Goal: Transaction & Acquisition: Book appointment/travel/reservation

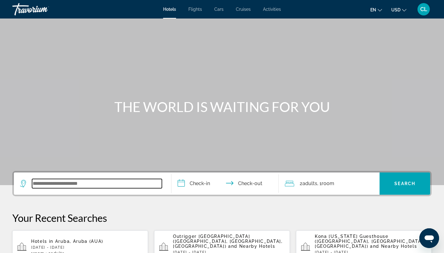
click at [82, 184] on input "Search widget" at bounding box center [97, 183] width 130 height 9
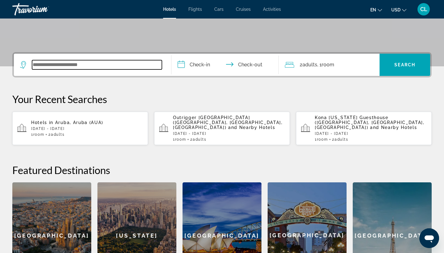
scroll to position [151, 0]
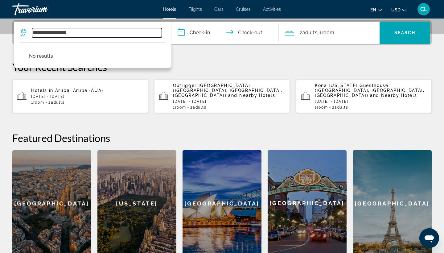
click at [65, 32] on input "**********" at bounding box center [97, 32] width 130 height 9
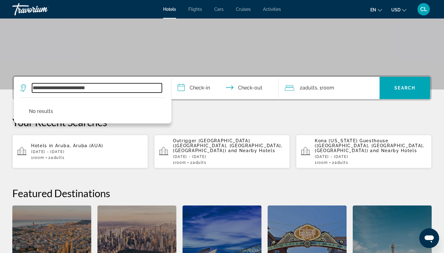
scroll to position [95, 0]
drag, startPoint x: 113, startPoint y: 88, endPoint x: 80, endPoint y: 84, distance: 33.0
click at [80, 84] on input "**********" at bounding box center [97, 88] width 130 height 9
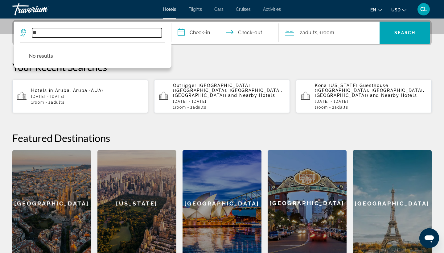
type input "*"
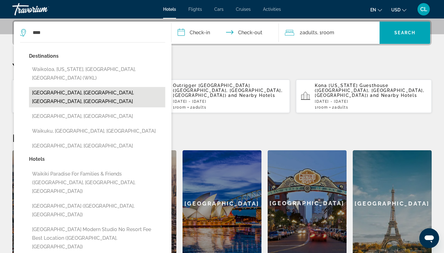
drag, startPoint x: 80, startPoint y: 84, endPoint x: 73, endPoint y: 84, distance: 6.5
click at [73, 87] on button "[GEOGRAPHIC_DATA], [GEOGRAPHIC_DATA], [GEOGRAPHIC_DATA], [GEOGRAPHIC_DATA]" at bounding box center [97, 97] width 136 height 20
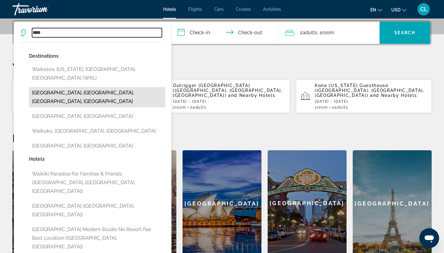
type input "**********"
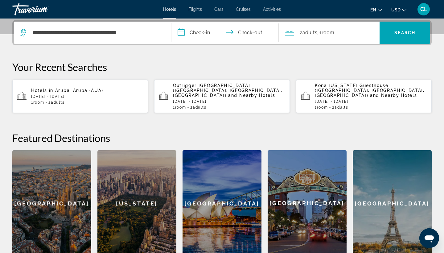
click at [196, 37] on input "**********" at bounding box center [227, 34] width 110 height 24
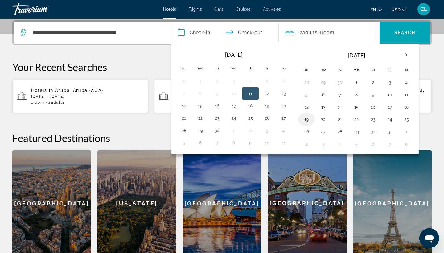
click at [306, 118] on button "19" at bounding box center [307, 119] width 10 height 9
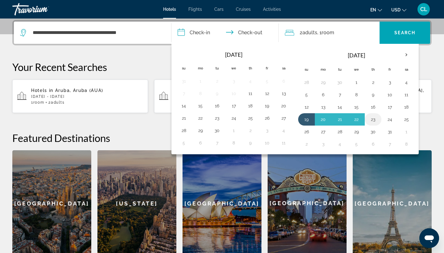
click at [373, 119] on button "23" at bounding box center [374, 119] width 10 height 9
type input "**********"
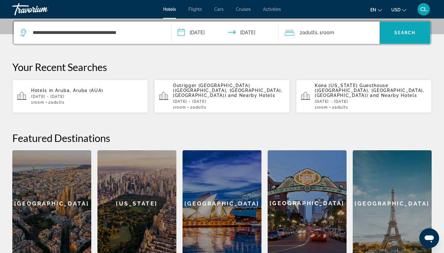
click at [403, 37] on span "Search widget" at bounding box center [405, 32] width 51 height 15
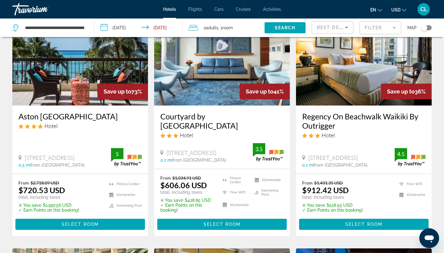
scroll to position [52, 0]
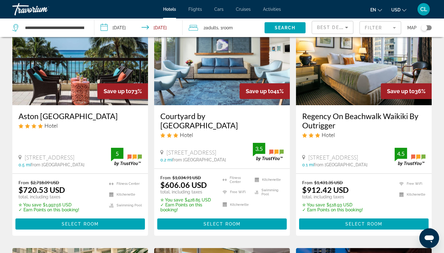
click at [79, 73] on img "Main content" at bounding box center [80, 55] width 136 height 99
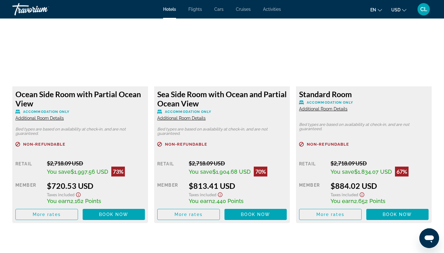
scroll to position [871, 0]
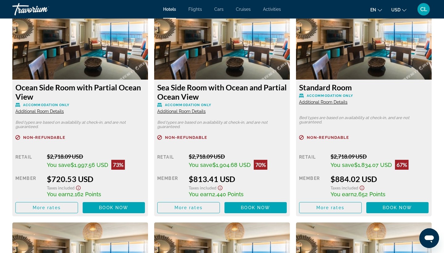
click at [44, 112] on span "Additional Room Details" at bounding box center [39, 111] width 48 height 5
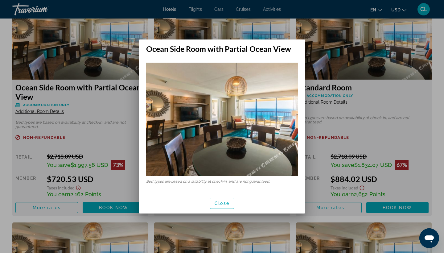
scroll to position [0, 0]
click at [115, 42] on div at bounding box center [222, 126] width 444 height 253
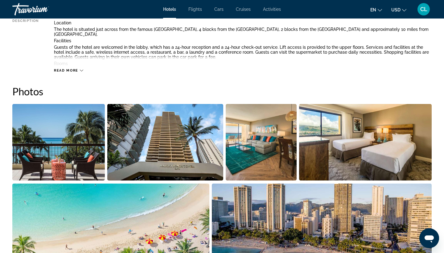
scroll to position [253, 0]
click at [73, 148] on img "Open full-screen image slider" at bounding box center [58, 142] width 93 height 77
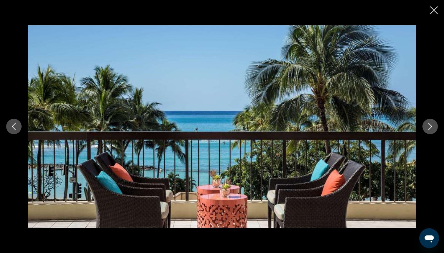
click at [431, 124] on icon "Next image" at bounding box center [430, 126] width 7 height 7
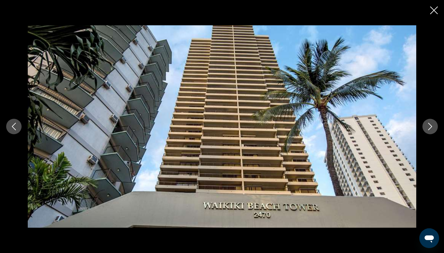
click at [433, 125] on icon "Next image" at bounding box center [430, 126] width 7 height 7
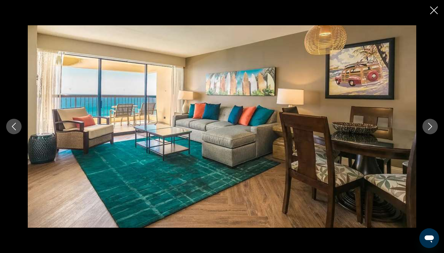
click at [433, 126] on icon "Next image" at bounding box center [430, 126] width 7 height 7
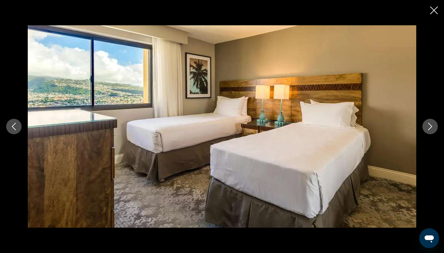
click at [433, 126] on icon "Next image" at bounding box center [430, 126] width 7 height 7
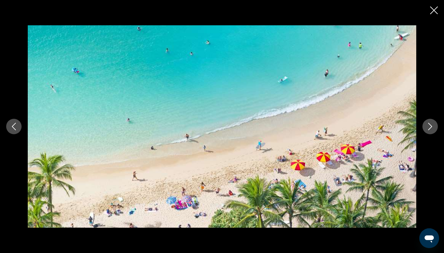
click at [433, 126] on icon "Next image" at bounding box center [430, 126] width 7 height 7
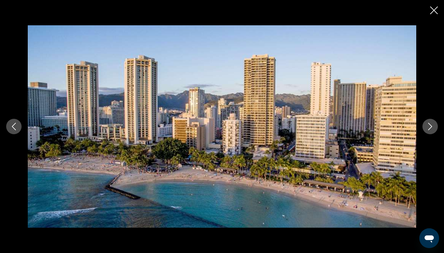
click at [433, 126] on icon "Next image" at bounding box center [430, 126] width 7 height 7
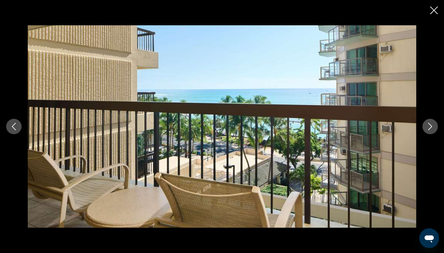
click at [433, 127] on icon "Next image" at bounding box center [430, 126] width 7 height 7
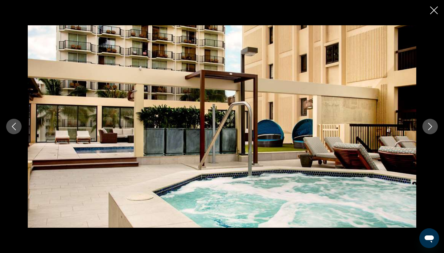
click at [433, 127] on icon "Next image" at bounding box center [430, 126] width 7 height 7
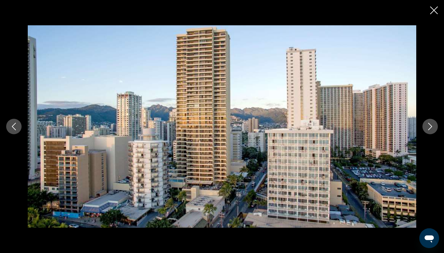
click at [433, 127] on icon "Next image" at bounding box center [430, 126] width 7 height 7
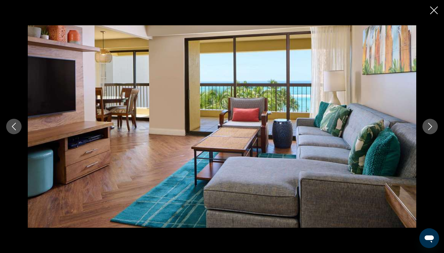
click at [433, 127] on icon "Next image" at bounding box center [430, 126] width 7 height 7
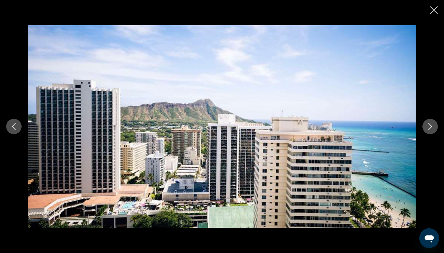
click at [433, 127] on icon "Next image" at bounding box center [430, 126] width 7 height 7
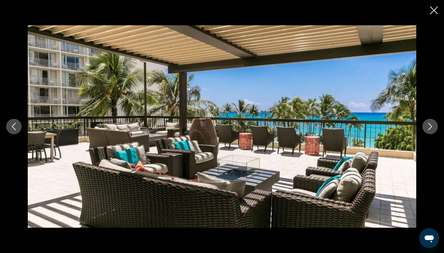
click at [433, 128] on icon "Next image" at bounding box center [430, 126] width 7 height 7
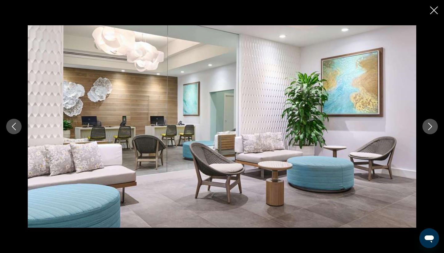
click at [433, 128] on icon "Next image" at bounding box center [430, 126] width 7 height 7
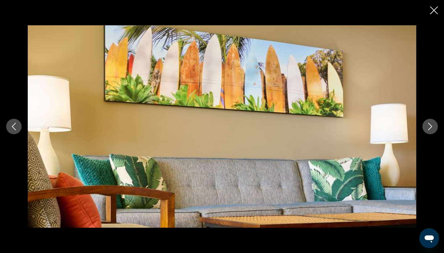
click at [433, 128] on icon "Next image" at bounding box center [430, 126] width 7 height 7
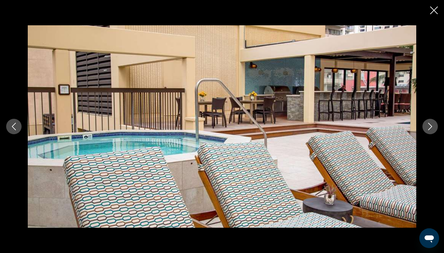
click at [433, 128] on icon "Next image" at bounding box center [430, 126] width 7 height 7
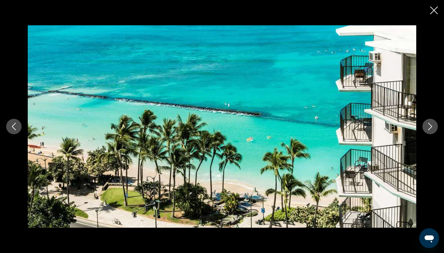
click at [433, 128] on icon "Next image" at bounding box center [430, 126] width 7 height 7
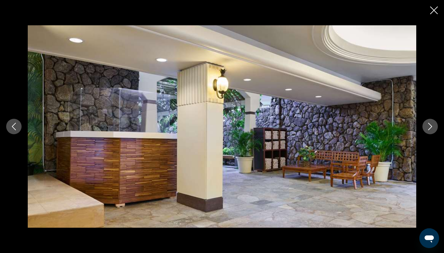
click at [433, 128] on icon "Next image" at bounding box center [430, 126] width 7 height 7
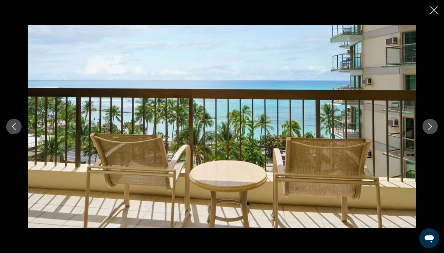
click at [433, 128] on icon "Next image" at bounding box center [430, 126] width 7 height 7
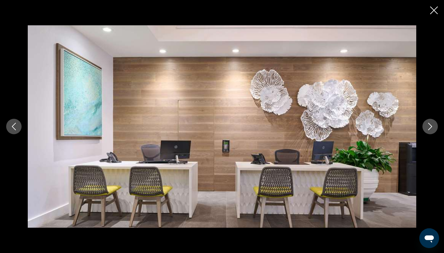
click at [433, 128] on icon "Next image" at bounding box center [430, 126] width 7 height 7
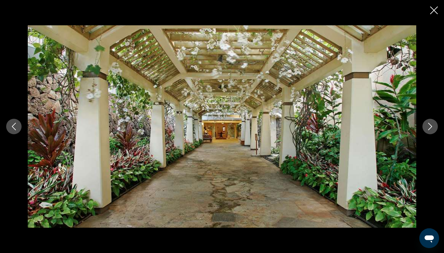
click at [433, 128] on icon "Next image" at bounding box center [430, 126] width 7 height 7
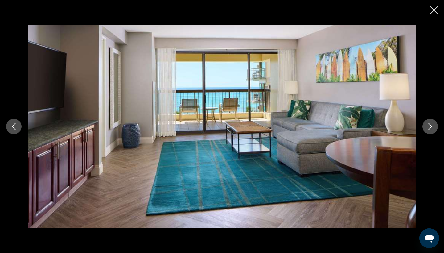
click at [433, 128] on icon "Next image" at bounding box center [430, 126] width 7 height 7
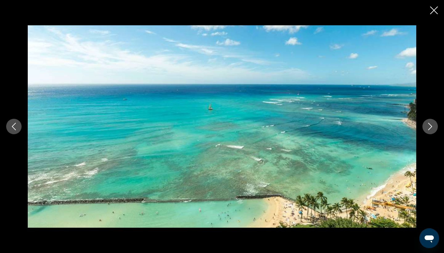
click at [433, 128] on icon "Next image" at bounding box center [430, 126] width 7 height 7
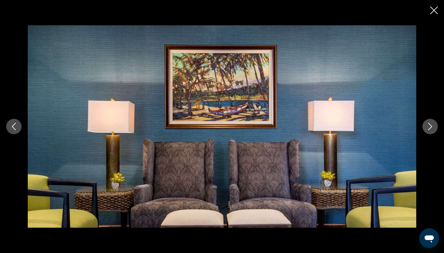
click at [433, 128] on icon "Next image" at bounding box center [430, 126] width 7 height 7
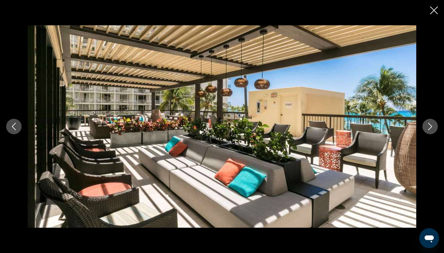
click at [433, 128] on icon "Next image" at bounding box center [430, 126] width 7 height 7
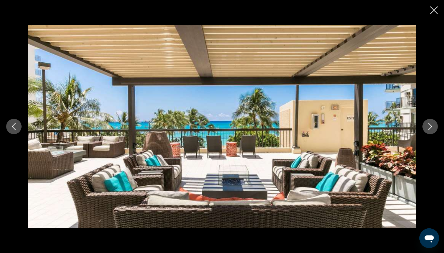
click at [433, 128] on icon "Next image" at bounding box center [430, 126] width 7 height 7
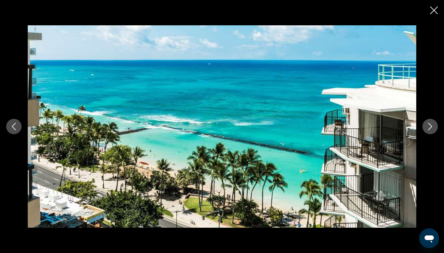
click at [433, 128] on icon "Next image" at bounding box center [430, 126] width 7 height 7
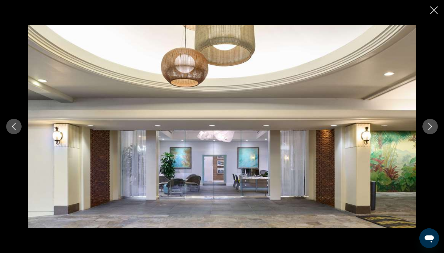
click at [433, 128] on icon "Next image" at bounding box center [430, 126] width 7 height 7
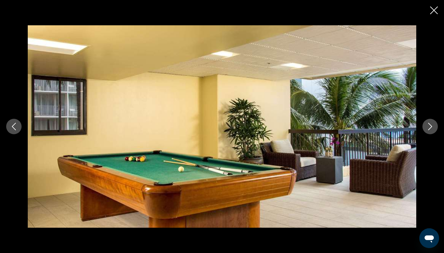
click at [433, 128] on icon "Next image" at bounding box center [430, 126] width 7 height 7
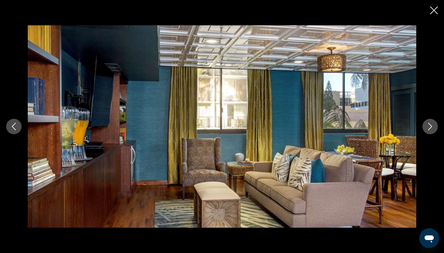
click at [433, 128] on icon "Next image" at bounding box center [430, 126] width 7 height 7
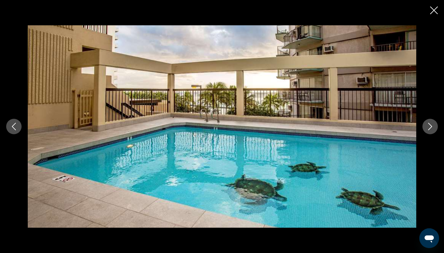
click at [433, 124] on icon "Next image" at bounding box center [430, 126] width 7 height 7
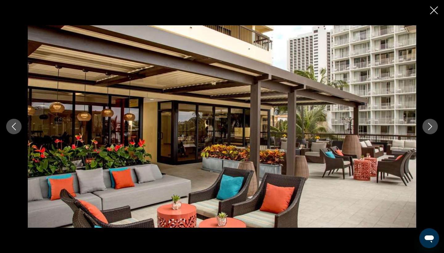
click at [433, 124] on icon "Next image" at bounding box center [430, 126] width 7 height 7
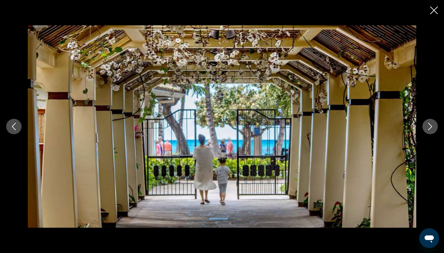
click at [433, 124] on icon "Next image" at bounding box center [430, 126] width 7 height 7
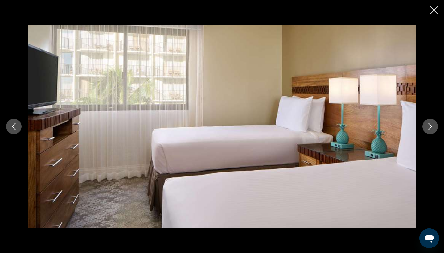
click at [433, 124] on icon "Next image" at bounding box center [430, 126] width 7 height 7
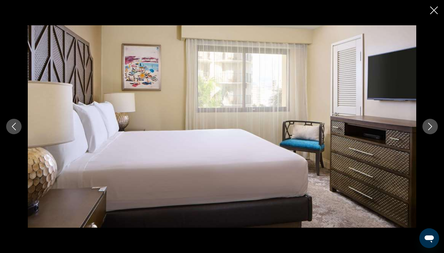
click at [433, 124] on icon "Next image" at bounding box center [430, 126] width 7 height 7
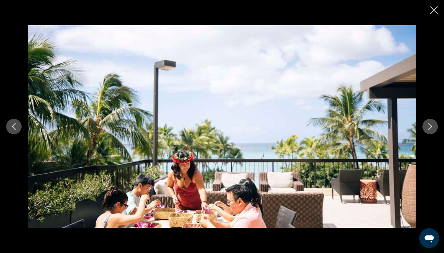
click at [433, 125] on icon "Next image" at bounding box center [430, 126] width 7 height 7
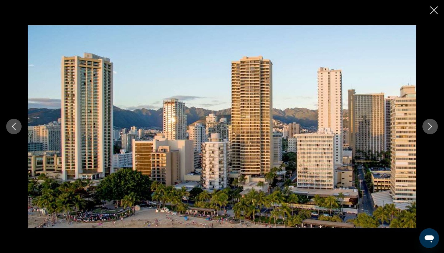
click at [432, 121] on button "Next image" at bounding box center [430, 126] width 15 height 15
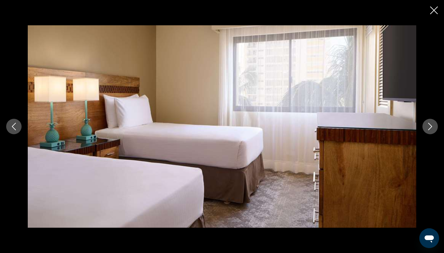
click at [432, 121] on button "Next image" at bounding box center [430, 126] width 15 height 15
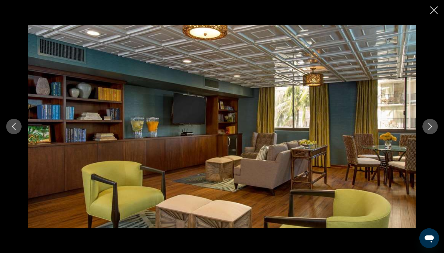
click at [432, 121] on button "Next image" at bounding box center [430, 126] width 15 height 15
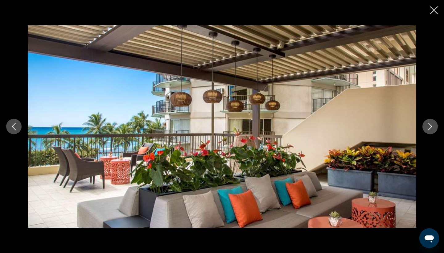
click at [432, 121] on button "Next image" at bounding box center [430, 126] width 15 height 15
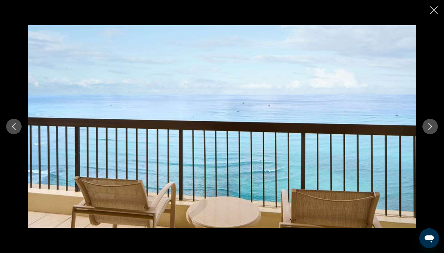
click at [432, 121] on button "Next image" at bounding box center [430, 126] width 15 height 15
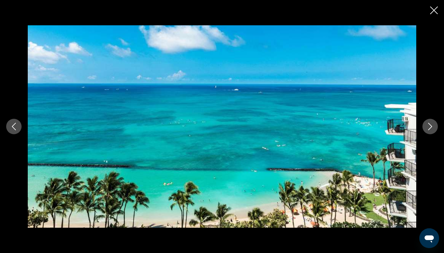
click at [433, 9] on icon "Close slideshow" at bounding box center [435, 10] width 8 height 8
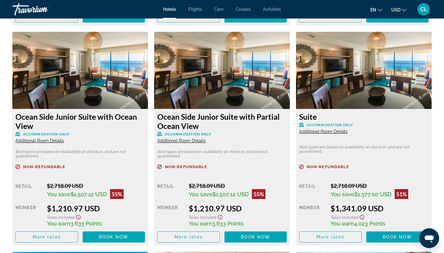
scroll to position [1282, 0]
click at [38, 143] on span "Additional Room Details" at bounding box center [39, 140] width 48 height 5
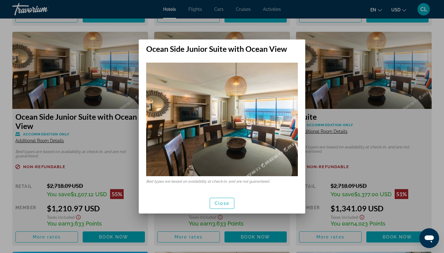
click at [143, 45] on h2 "Ocean Side Junior Suite with Ocean View" at bounding box center [222, 47] width 167 height 14
click at [344, 95] on div at bounding box center [222, 126] width 444 height 253
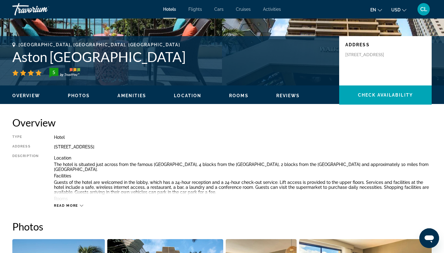
scroll to position [139, 0]
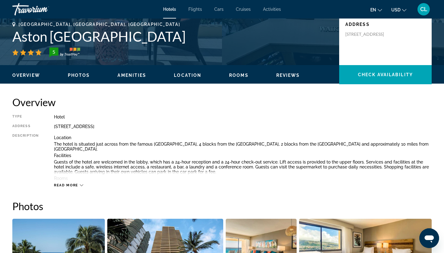
click at [68, 184] on span "Read more" at bounding box center [66, 185] width 24 height 4
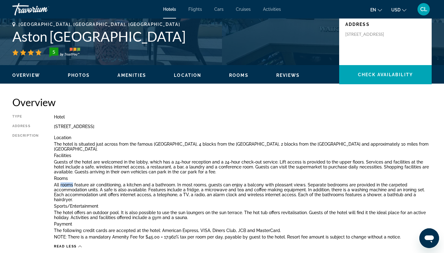
click at [68, 184] on p "All rooms feature air conditioning, a kitchen and a bathroom. In most rooms, gu…" at bounding box center [243, 192] width 378 height 20
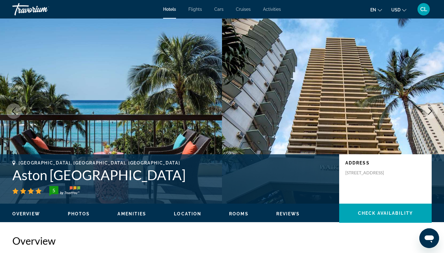
scroll to position [0, 0]
click at [430, 110] on icon "Next image" at bounding box center [430, 110] width 7 height 7
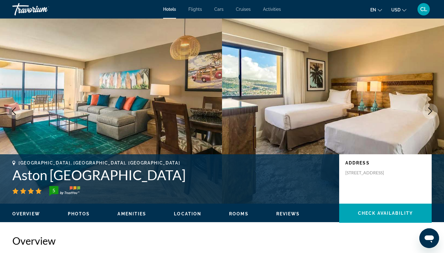
click at [430, 111] on icon "Next image" at bounding box center [430, 110] width 7 height 7
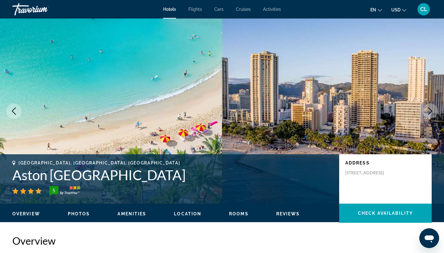
click at [430, 111] on icon "Next image" at bounding box center [430, 110] width 7 height 7
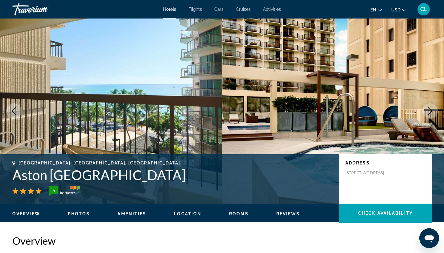
click at [430, 111] on icon "Next image" at bounding box center [430, 110] width 7 height 7
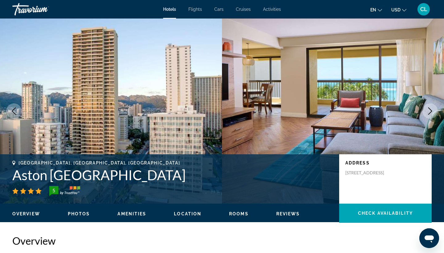
click at [431, 108] on icon "Next image" at bounding box center [430, 110] width 7 height 7
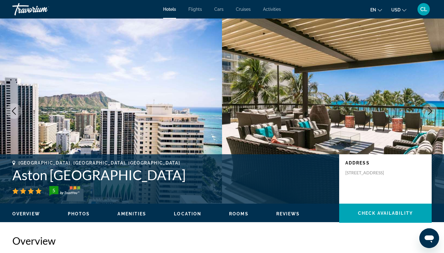
click at [428, 110] on icon "Next image" at bounding box center [430, 110] width 7 height 7
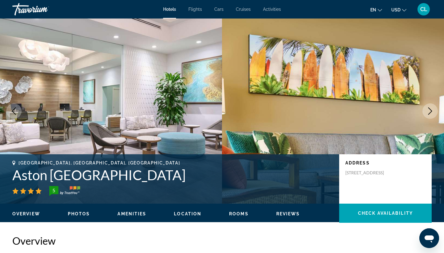
click at [429, 111] on icon "Next image" at bounding box center [430, 110] width 7 height 7
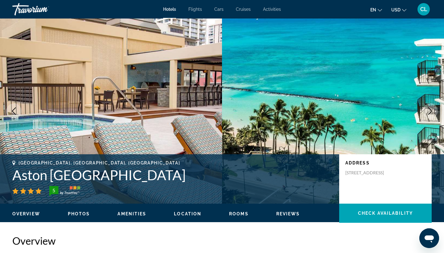
click at [431, 116] on button "Next image" at bounding box center [430, 110] width 15 height 15
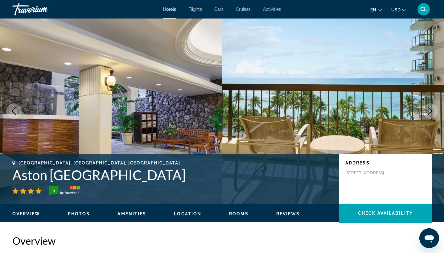
click at [431, 113] on icon "Next image" at bounding box center [431, 110] width 4 height 7
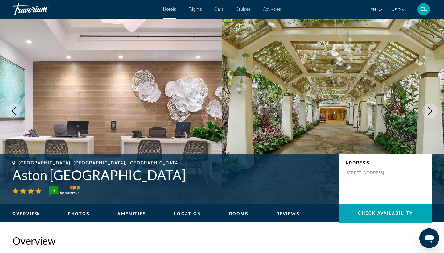
click at [431, 114] on icon "Next image" at bounding box center [430, 110] width 7 height 7
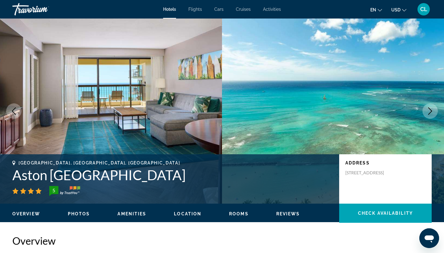
click at [431, 114] on icon "Next image" at bounding box center [430, 110] width 7 height 7
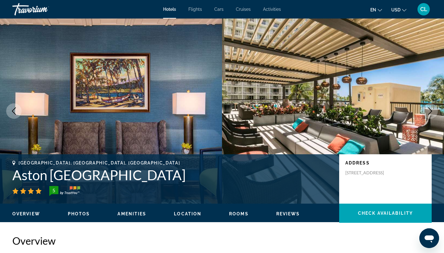
click at [431, 115] on button "Next image" at bounding box center [430, 110] width 15 height 15
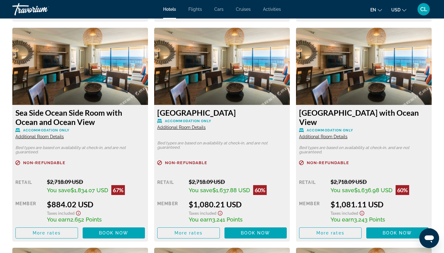
scroll to position [1133, 0]
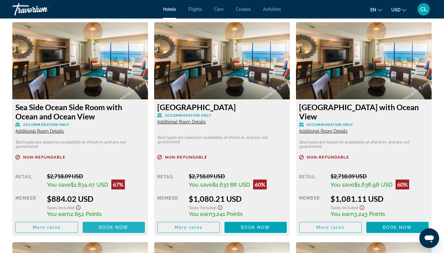
click at [122, 225] on span "Book now" at bounding box center [113, 227] width 29 height 5
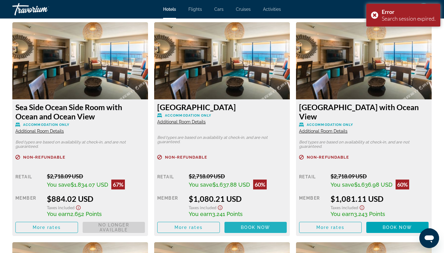
click at [258, 222] on span "Main content" at bounding box center [256, 227] width 63 height 15
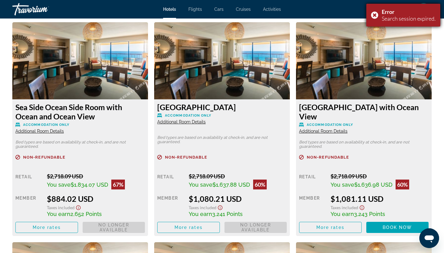
click at [373, 15] on div "Error Search session expired." at bounding box center [404, 15] width 74 height 23
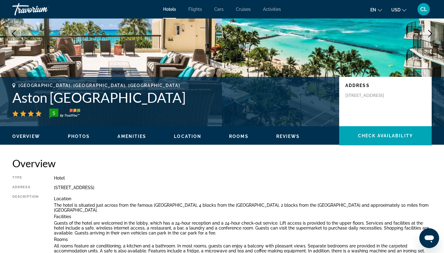
scroll to position [77, 0]
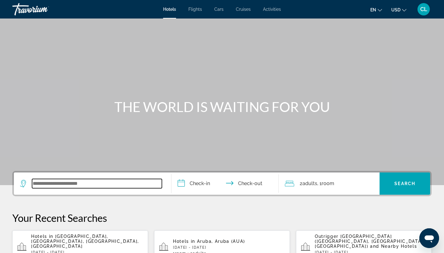
click at [75, 188] on input "Search widget" at bounding box center [97, 183] width 130 height 9
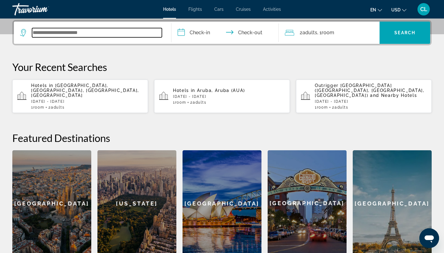
type input "*"
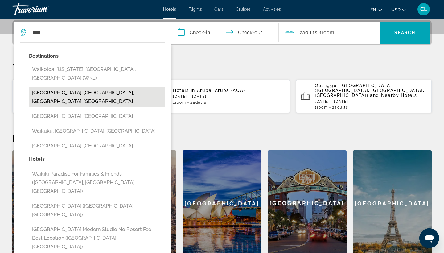
click at [85, 87] on button "[GEOGRAPHIC_DATA], [GEOGRAPHIC_DATA], [GEOGRAPHIC_DATA], [GEOGRAPHIC_DATA]" at bounding box center [97, 97] width 136 height 20
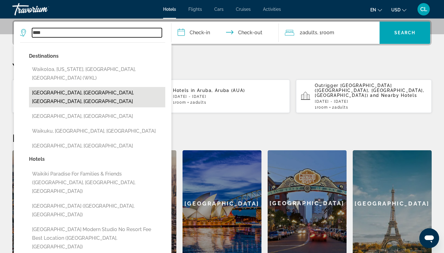
type input "**********"
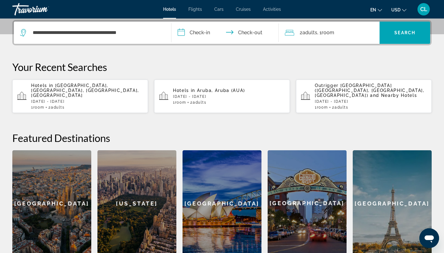
click at [198, 32] on input "**********" at bounding box center [227, 34] width 110 height 24
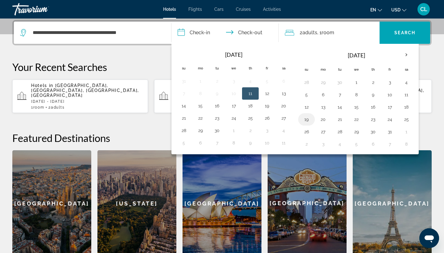
click at [307, 120] on button "19" at bounding box center [307, 119] width 10 height 9
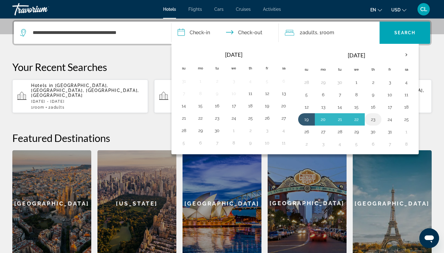
click at [374, 120] on button "23" at bounding box center [374, 119] width 10 height 9
type input "**********"
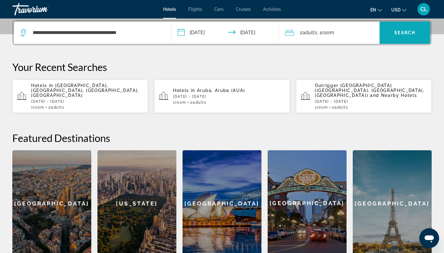
click at [395, 34] on span "Search" at bounding box center [405, 32] width 21 height 5
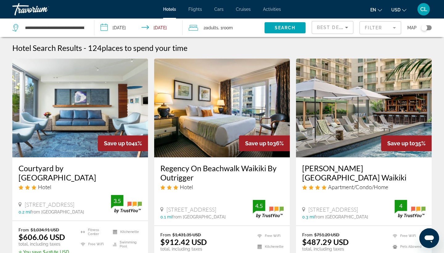
click at [87, 27] on div "**********" at bounding box center [50, 28] width 76 height 19
click at [16, 30] on icon "Search widget" at bounding box center [15, 27] width 7 height 7
drag, startPoint x: 85, startPoint y: 28, endPoint x: 4, endPoint y: 13, distance: 82.2
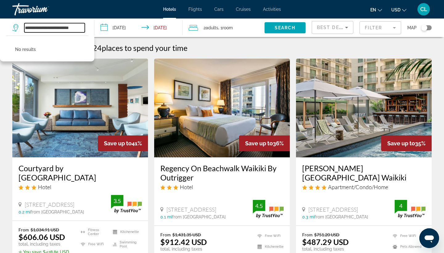
click at [81, 27] on input "**********" at bounding box center [54, 27] width 60 height 9
click at [84, 27] on input "**********" at bounding box center [54, 27] width 60 height 9
drag, startPoint x: 72, startPoint y: 29, endPoint x: 58, endPoint y: 19, distance: 17.6
click at [58, 19] on div "**********" at bounding box center [50, 28] width 76 height 19
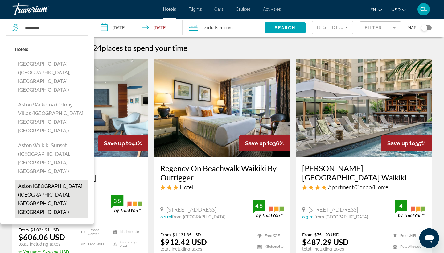
click at [47, 181] on button "Aston Waikiki Beach Tower (Honolulu, HI, US)" at bounding box center [51, 200] width 73 height 38
type input "**********"
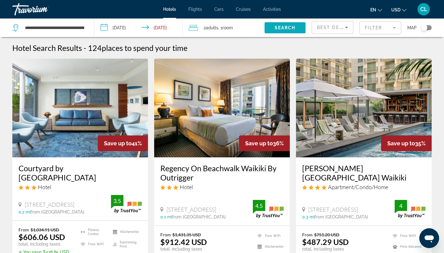
click at [277, 26] on span "Search" at bounding box center [285, 27] width 21 height 5
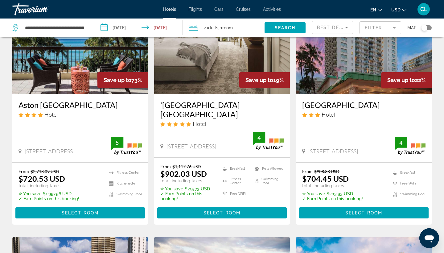
scroll to position [64, 0]
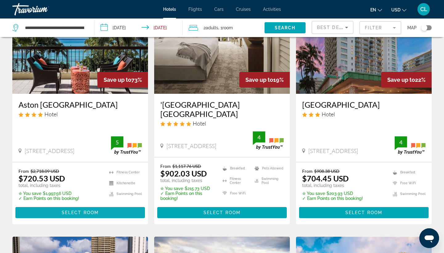
click at [72, 210] on span "Select Room" at bounding box center [80, 212] width 37 height 5
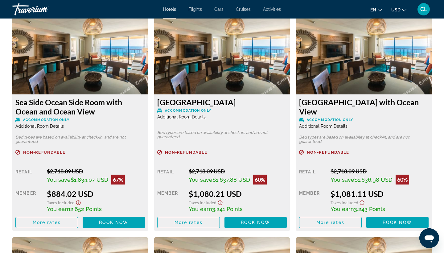
scroll to position [1075, 0]
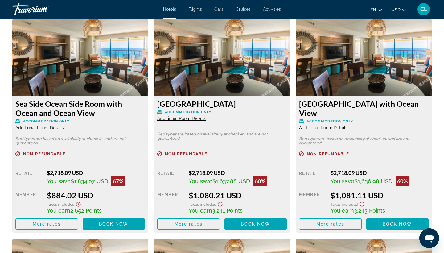
click at [79, 206] on icon "Show Taxes and Fees disclaimer" at bounding box center [78, 205] width 7 height 6
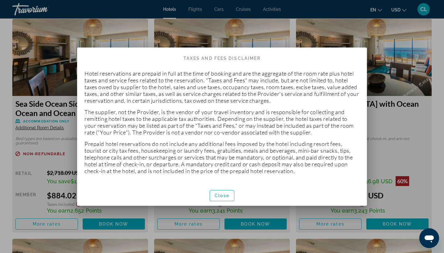
scroll to position [0, 0]
click at [223, 197] on span "Close" at bounding box center [222, 195] width 15 height 5
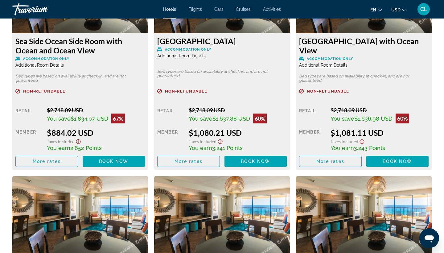
scroll to position [1140, 0]
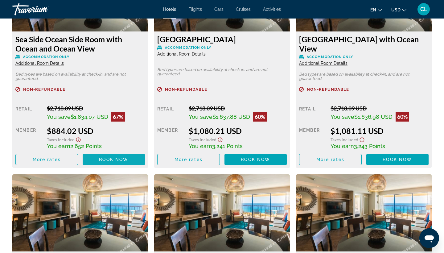
click at [114, 162] on span "Book now" at bounding box center [113, 159] width 29 height 5
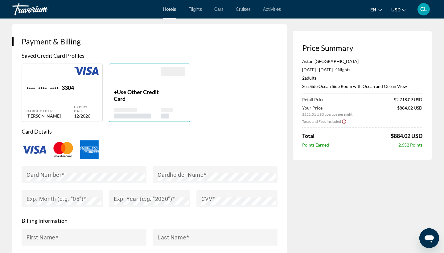
scroll to position [439, 0]
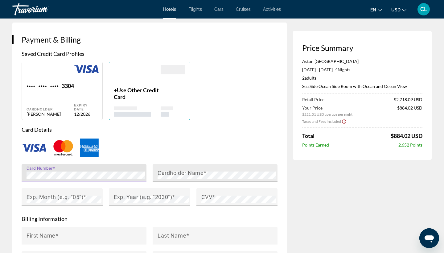
click at [174, 169] on mat-label "Cardholder Name" at bounding box center [181, 172] width 46 height 6
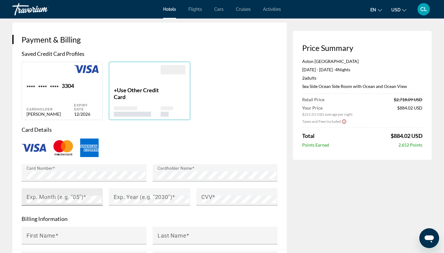
click at [65, 194] on mat-label "Exp. Month (e.g. "05")" at bounding box center [55, 197] width 57 height 6
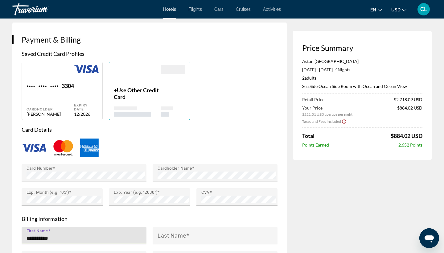
type input "*********"
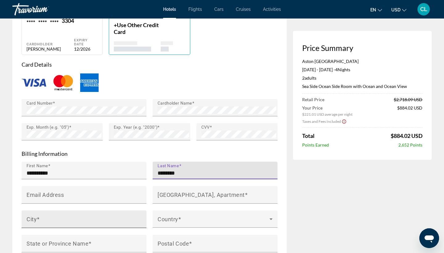
scroll to position [505, 0]
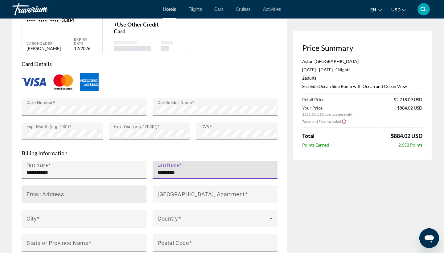
type input "********"
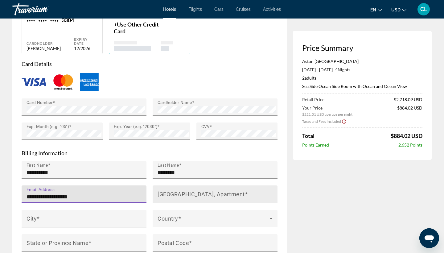
type input "**********"
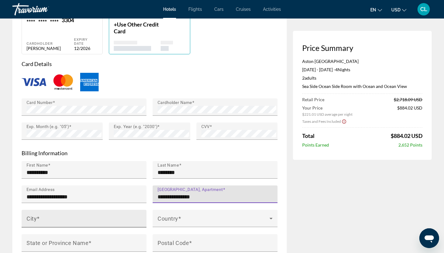
type input "**********"
click at [38, 215] on span "Main content" at bounding box center [38, 218] width 3 height 6
click at [38, 218] on input "City" at bounding box center [86, 221] width 119 height 7
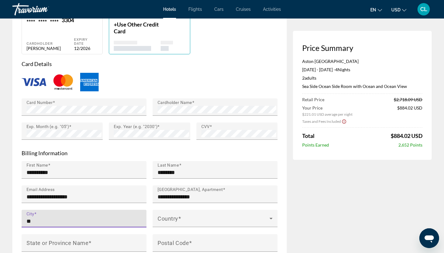
type input "*"
type input "********"
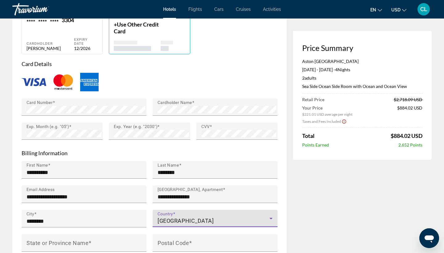
click at [270, 215] on icon "Main content" at bounding box center [271, 218] width 7 height 7
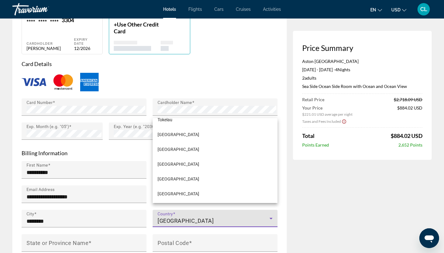
scroll to position [3517, 0]
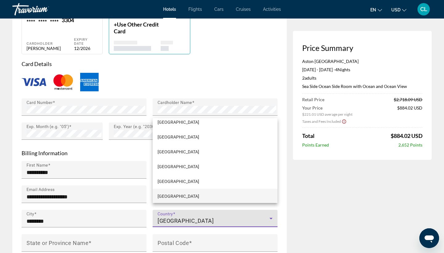
click at [199, 197] on span "United States of America" at bounding box center [179, 196] width 42 height 7
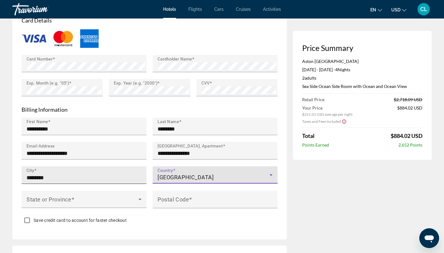
scroll to position [551, 0]
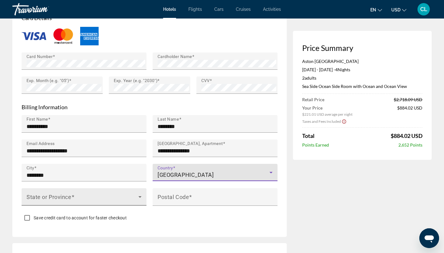
click at [68, 196] on span "Main content" at bounding box center [83, 199] width 112 height 7
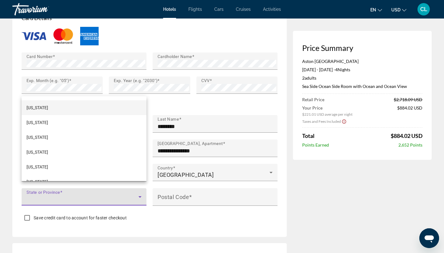
scroll to position [178, 0]
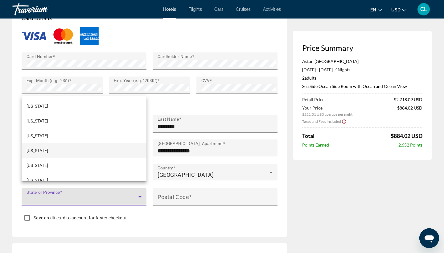
click at [74, 150] on mat-option "Iowa" at bounding box center [84, 150] width 125 height 15
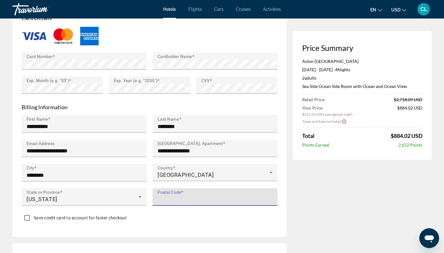
type input "*"
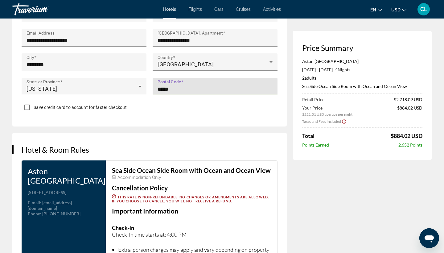
scroll to position [661, 0]
type input "*****"
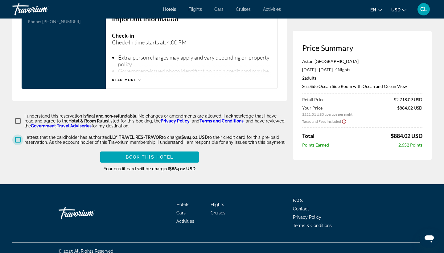
scroll to position [853, 0]
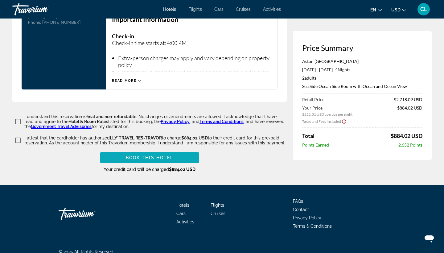
click at [155, 155] on span "Book this hotel" at bounding box center [150, 157] width 48 height 5
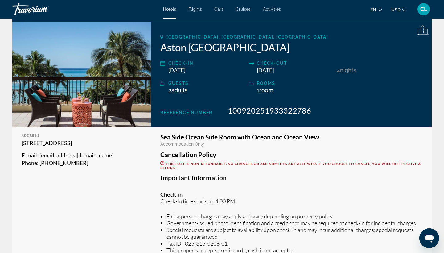
scroll to position [76, 0]
